Goal: Navigation & Orientation: Find specific page/section

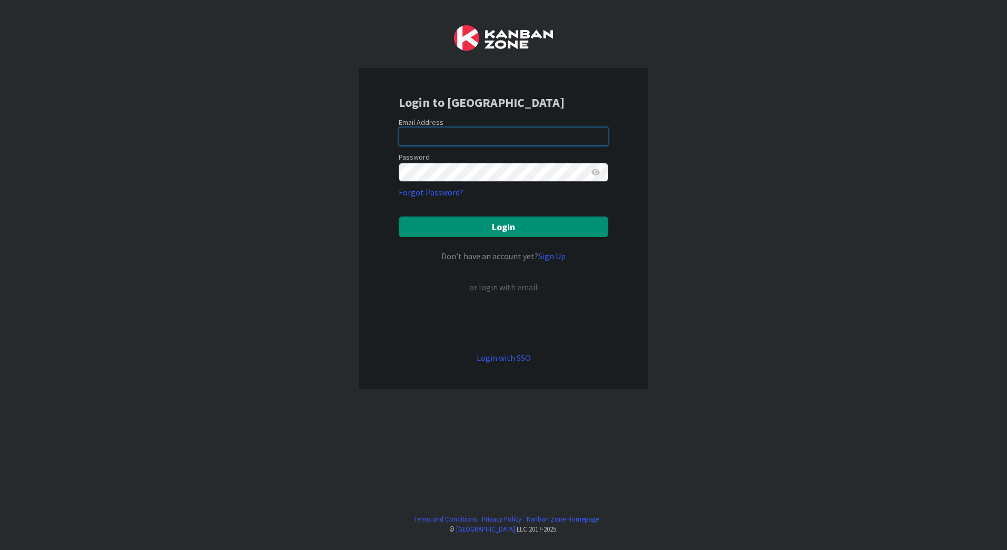
type input "[EMAIL_ADDRESS][PERSON_NAME][DOMAIN_NAME]"
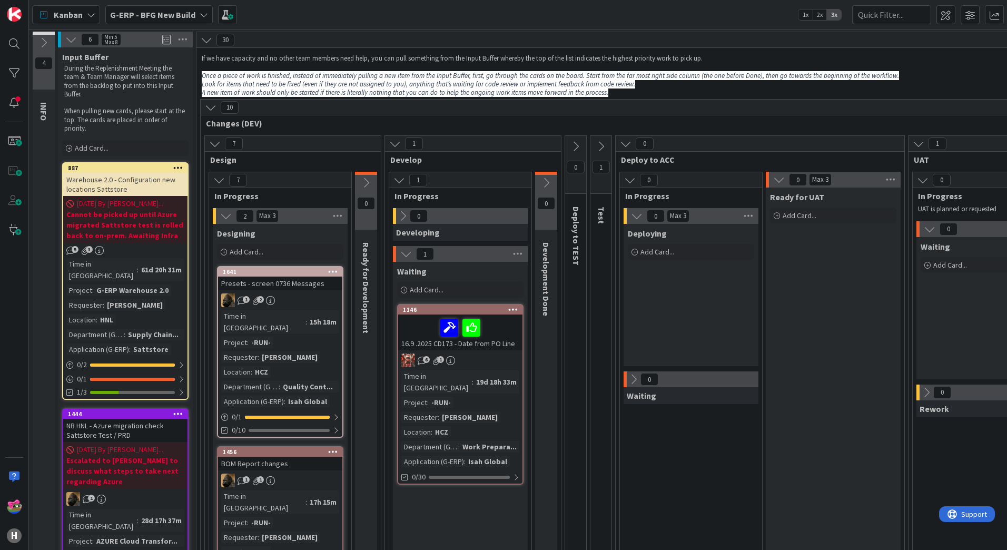
click at [148, 14] on b "G-ERP - BFG New Build" at bounding box center [152, 14] width 85 height 11
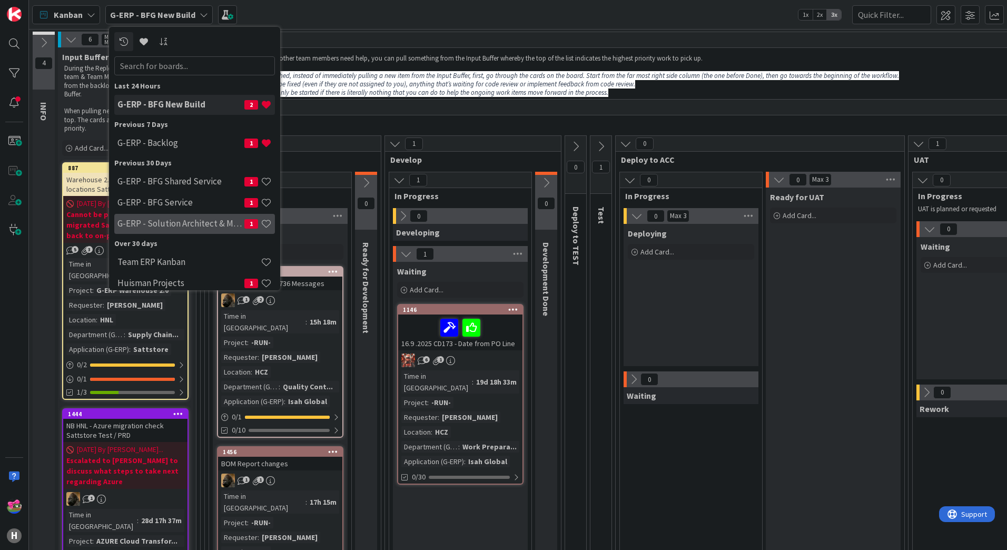
click at [198, 215] on div "G-ERP - Solution Architect & Management 1" at bounding box center [194, 224] width 161 height 20
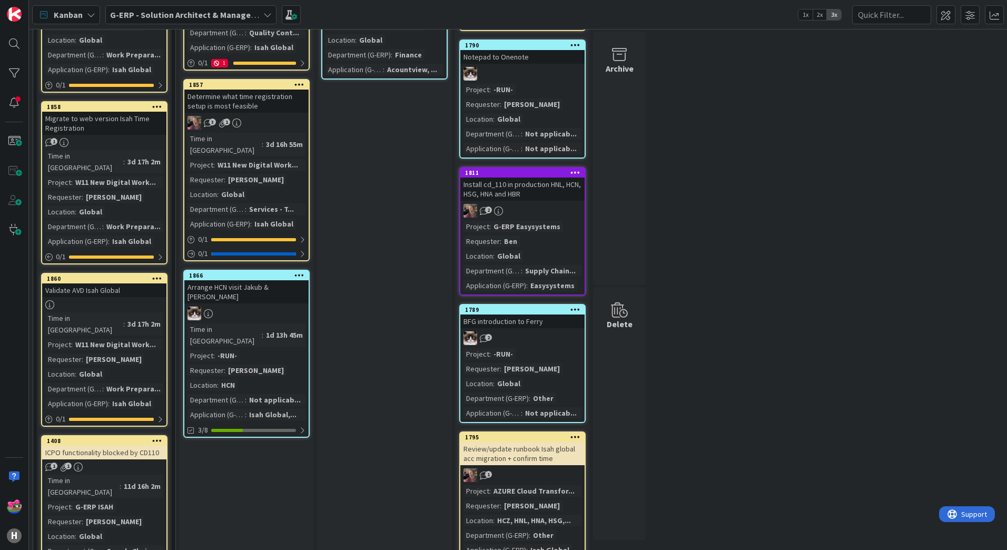
scroll to position [211, 0]
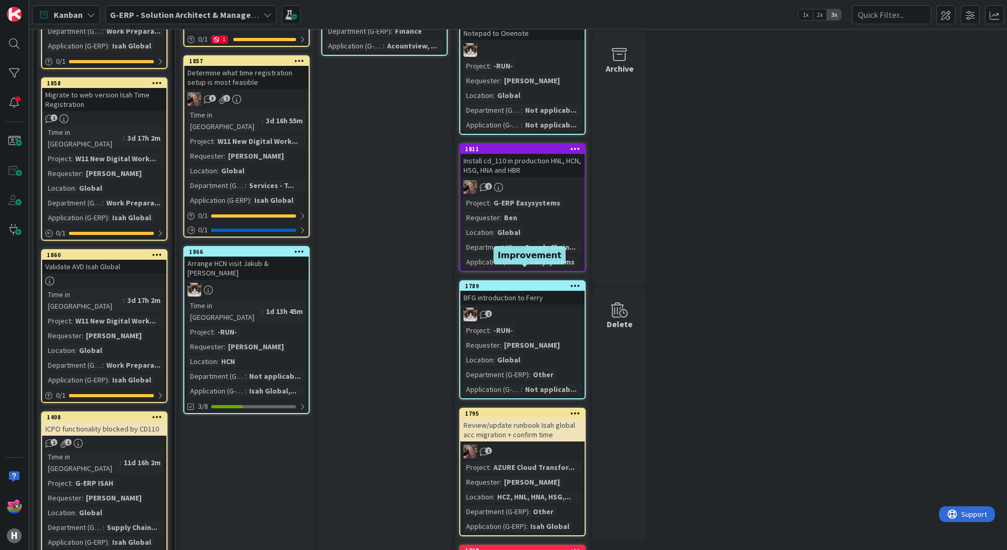
click at [533, 282] on div "1789" at bounding box center [525, 285] width 120 height 7
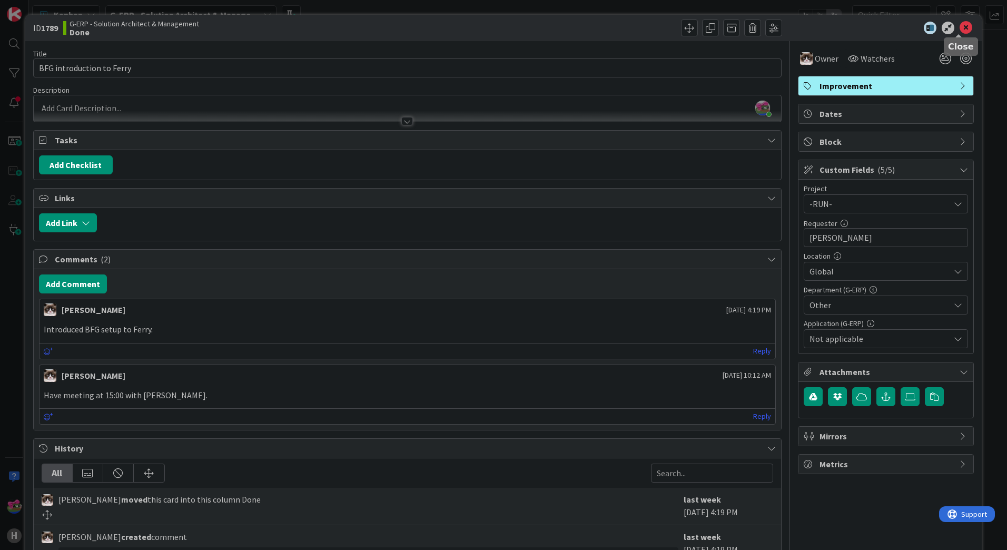
click at [960, 31] on icon at bounding box center [966, 28] width 13 height 13
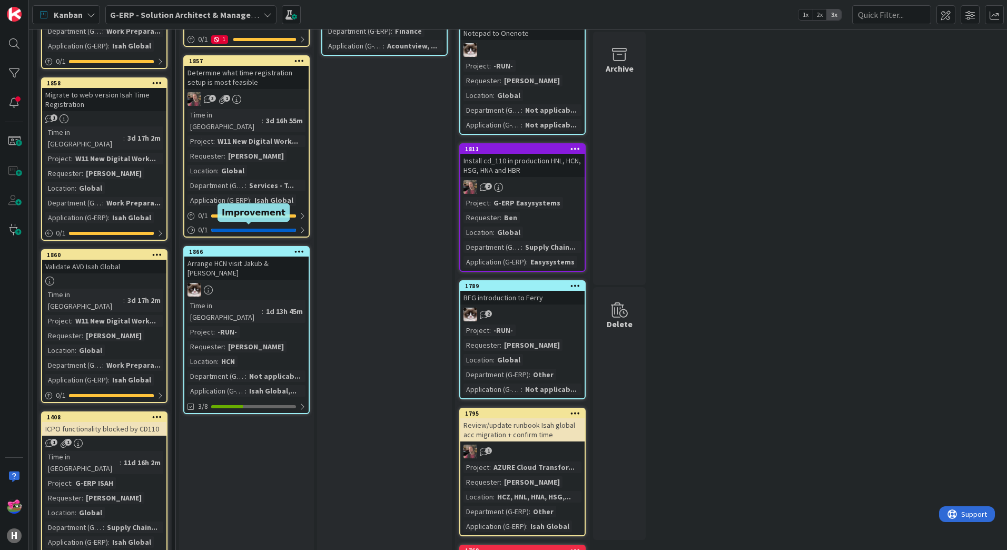
click at [245, 248] on div "1866" at bounding box center [249, 251] width 120 height 7
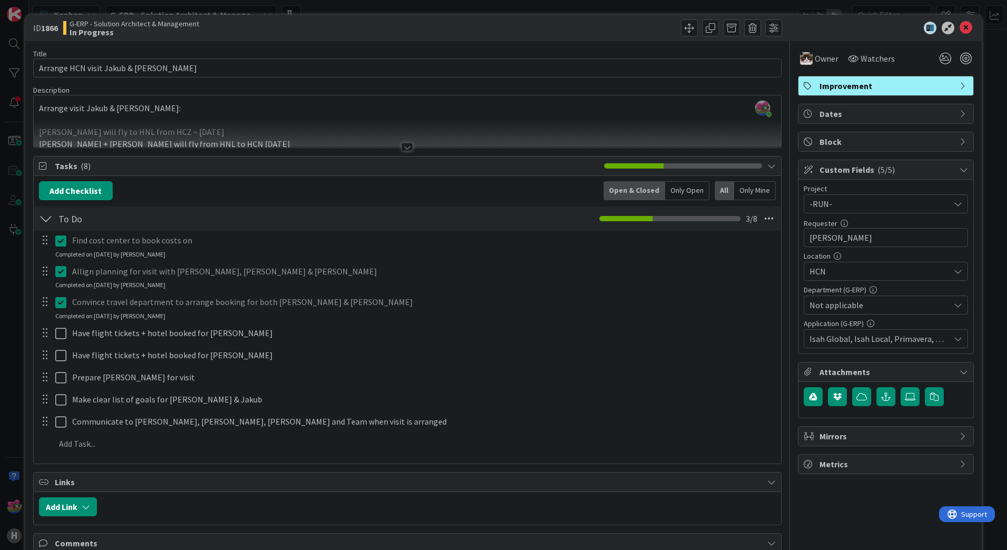
click at [406, 150] on div at bounding box center [407, 147] width 12 height 8
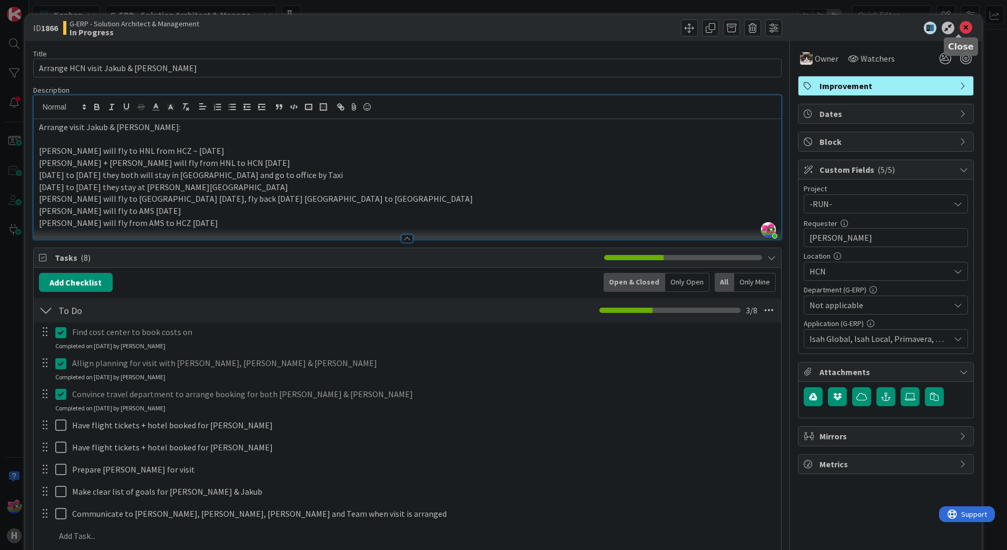
click at [960, 25] on icon at bounding box center [966, 28] width 13 height 13
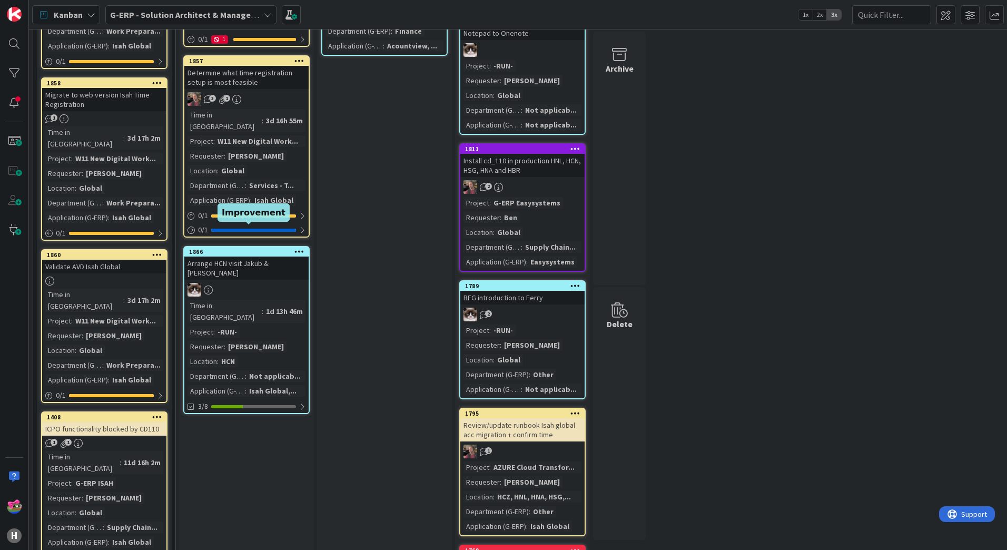
click at [249, 248] on div "1866" at bounding box center [249, 251] width 120 height 7
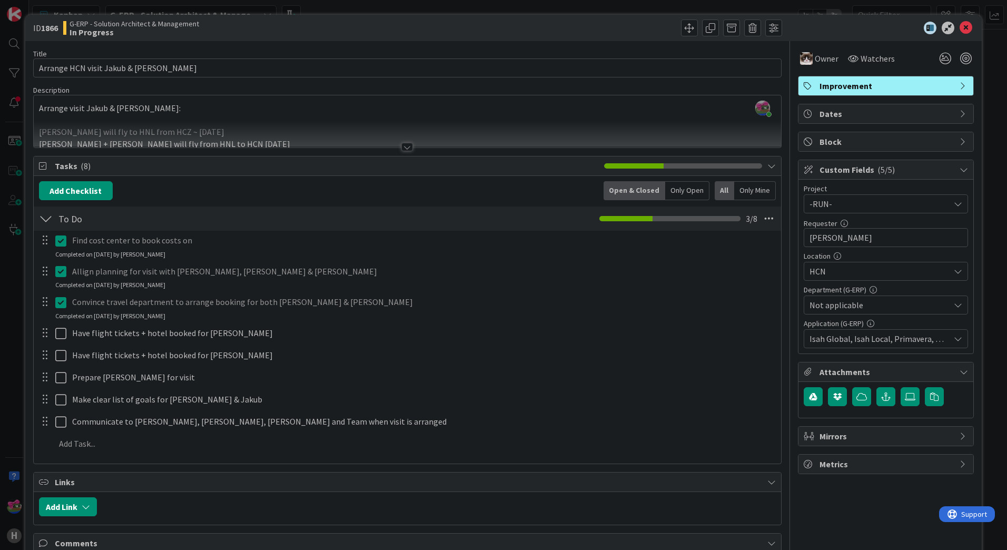
click at [401, 145] on div at bounding box center [407, 147] width 12 height 8
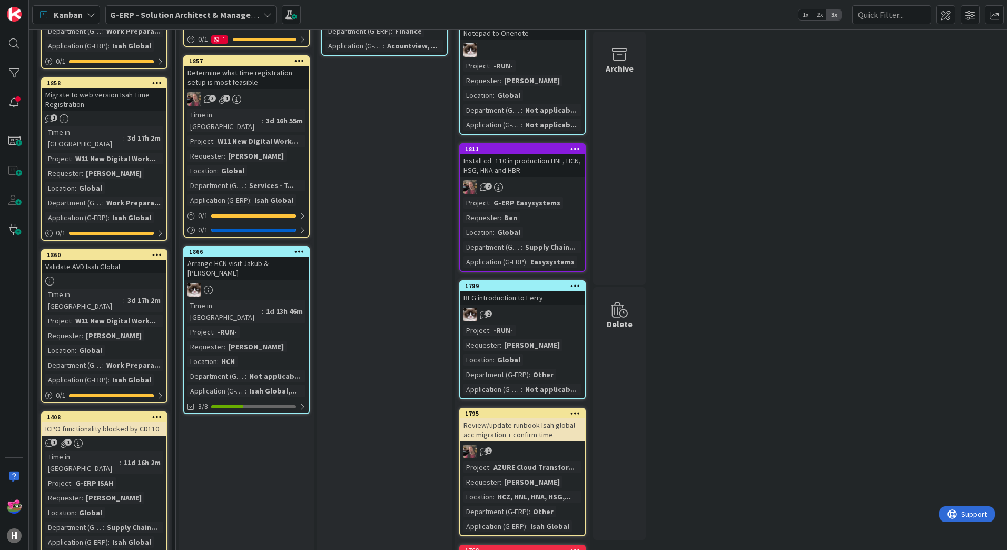
scroll to position [666, 0]
